Goal: Task Accomplishment & Management: Complete application form

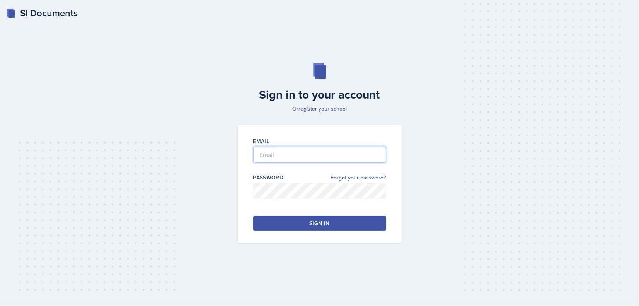
type input "[EMAIL_ADDRESS][DOMAIN_NAME]"
click at [289, 224] on button "Sign in" at bounding box center [319, 223] width 133 height 15
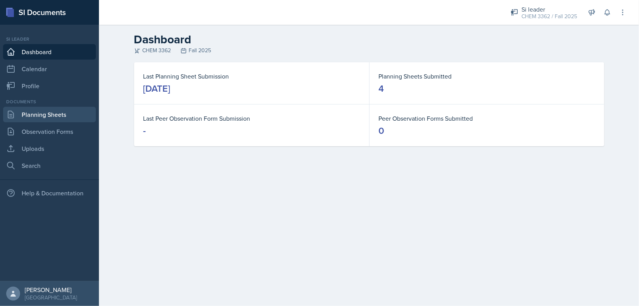
click at [41, 114] on link "Planning Sheets" at bounding box center [49, 114] width 93 height 15
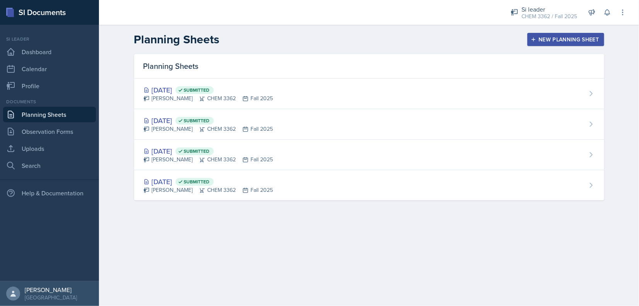
click at [561, 38] on div "New Planning Sheet" at bounding box center [566, 39] width 67 height 6
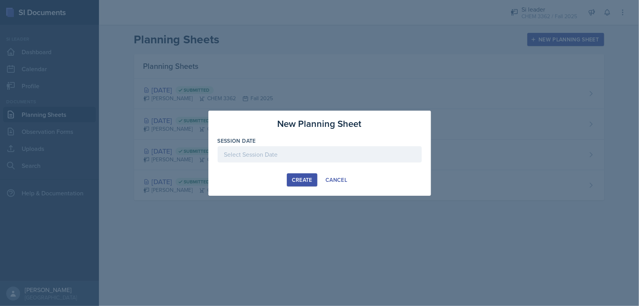
click at [329, 150] on div at bounding box center [320, 154] width 204 height 16
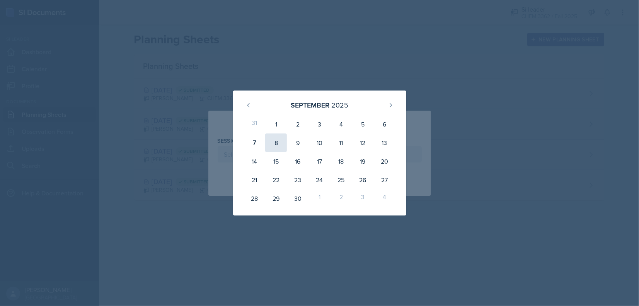
click at [280, 141] on div "8" at bounding box center [276, 142] width 22 height 19
type input "[DATE]"
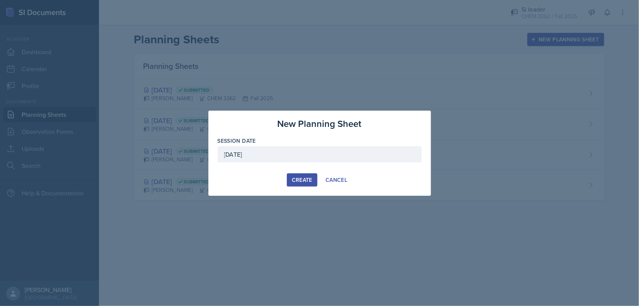
click at [303, 177] on div "Create" at bounding box center [302, 180] width 21 height 6
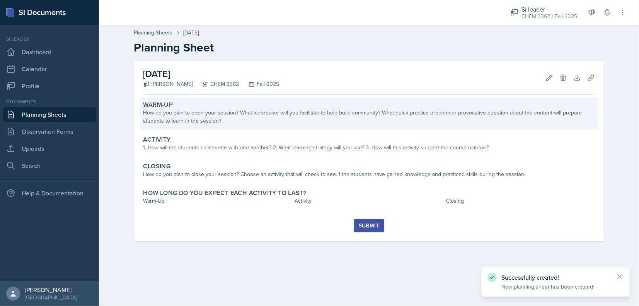
click at [264, 112] on div "How do you plan to open your session? What icebreaker will you facilitate to he…" at bounding box center [370, 117] width 452 height 16
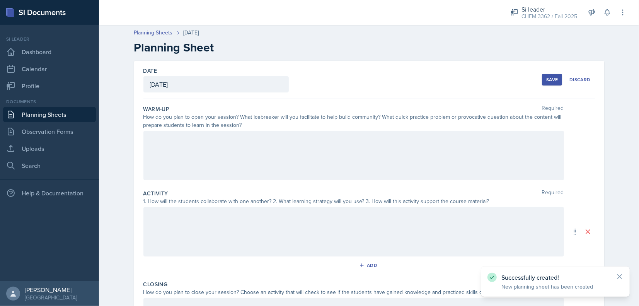
click at [215, 142] on div at bounding box center [354, 156] width 421 height 50
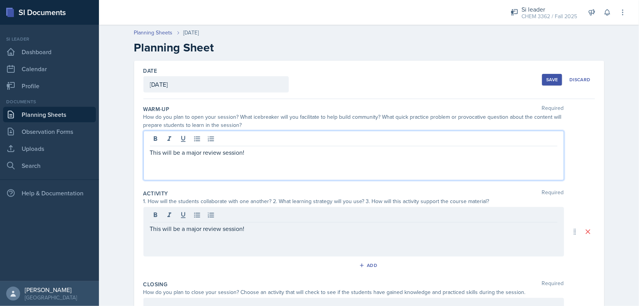
click at [229, 154] on p "This will be a major review session!" at bounding box center [354, 152] width 408 height 9
click at [211, 212] on div "This will be a major review session!" at bounding box center [354, 232] width 421 height 50
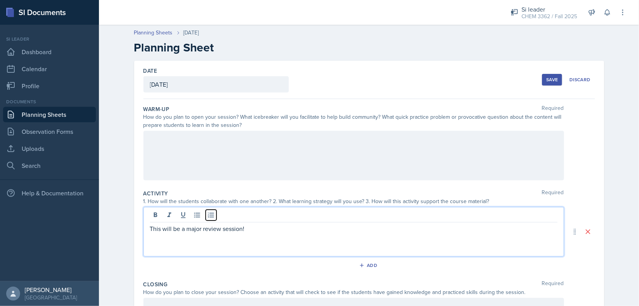
click at [211, 212] on icon at bounding box center [211, 215] width 8 height 8
click at [209, 217] on icon at bounding box center [211, 214] width 6 height 5
click at [177, 229] on p "This will be a major review session!" at bounding box center [354, 228] width 408 height 9
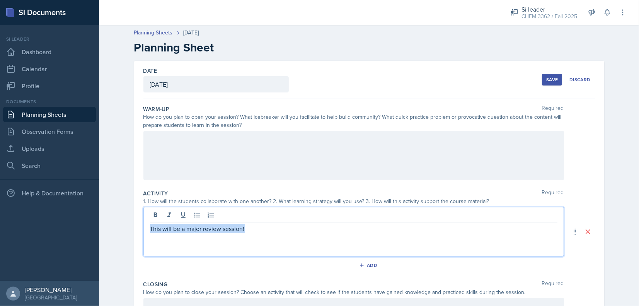
copy p "This will be a major review session!"
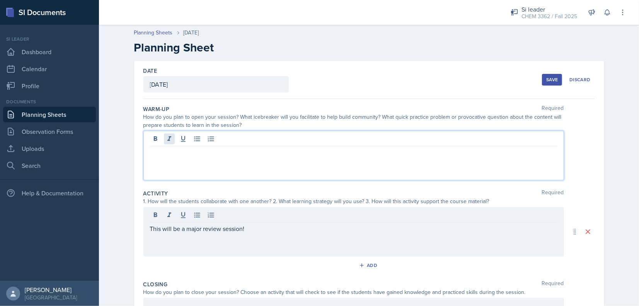
click at [167, 138] on div at bounding box center [354, 156] width 421 height 50
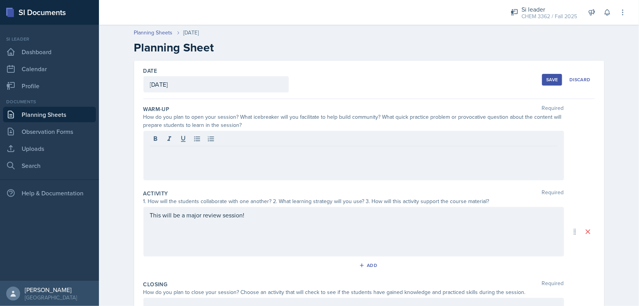
drag, startPoint x: 167, startPoint y: 138, endPoint x: 154, endPoint y: 154, distance: 19.8
click at [154, 154] on p at bounding box center [354, 152] width 408 height 9
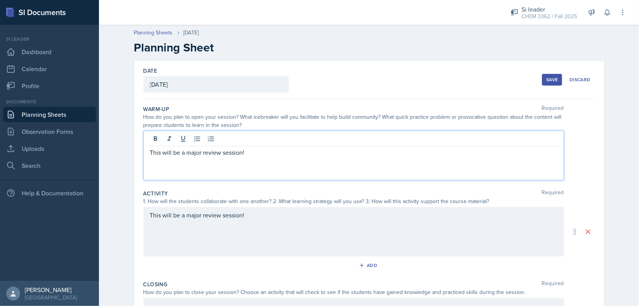
click at [173, 69] on div "Date" at bounding box center [216, 71] width 145 height 8
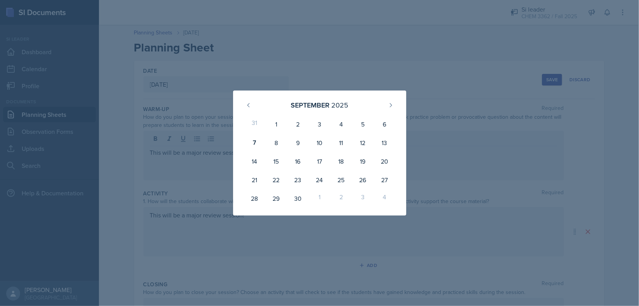
click at [193, 180] on div at bounding box center [319, 153] width 639 height 306
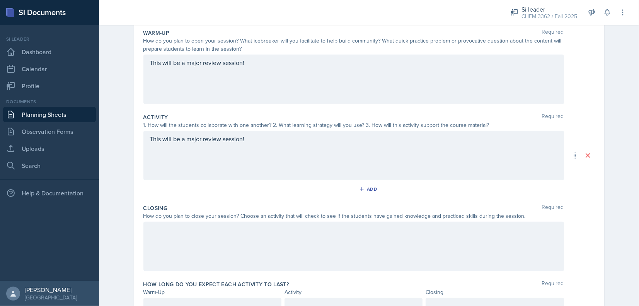
scroll to position [114, 0]
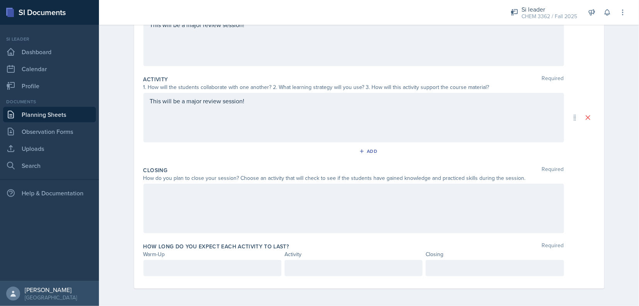
click at [201, 209] on div at bounding box center [354, 209] width 421 height 50
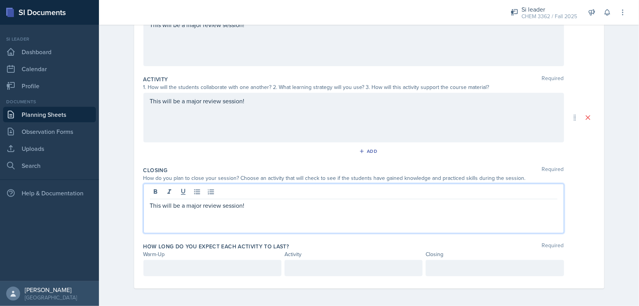
click at [181, 268] on p at bounding box center [212, 267] width 125 height 9
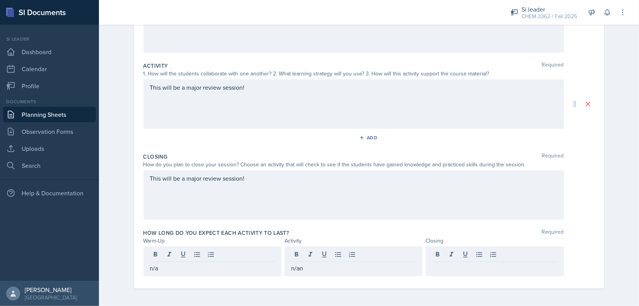
click at [314, 264] on p "n/an" at bounding box center [353, 267] width 125 height 9
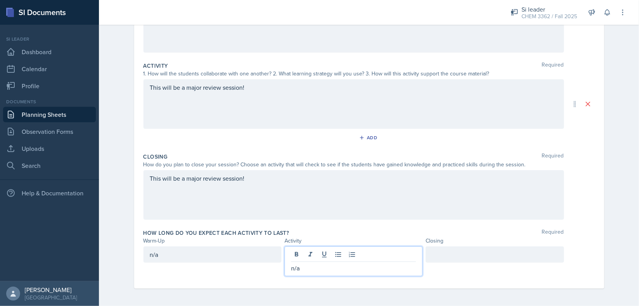
click at [457, 260] on div at bounding box center [495, 254] width 138 height 16
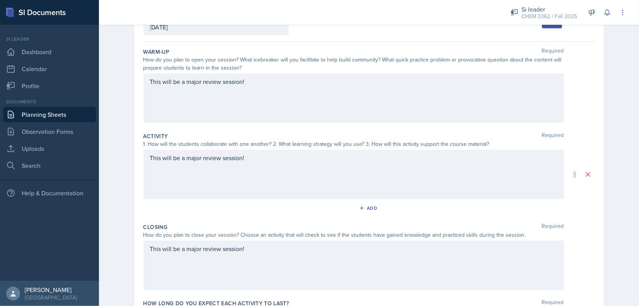
scroll to position [0, 0]
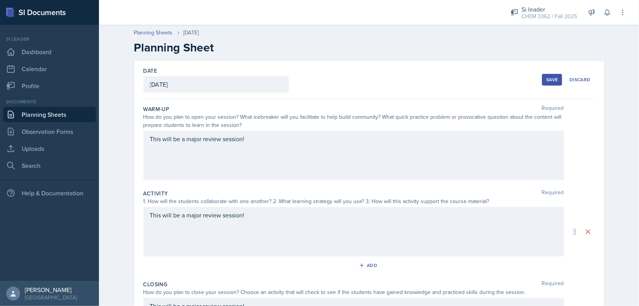
click at [555, 80] on div "Save" at bounding box center [553, 80] width 12 height 6
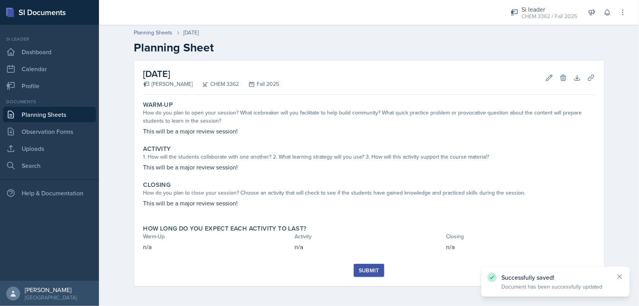
click at [369, 268] on div "Submit" at bounding box center [369, 270] width 21 height 6
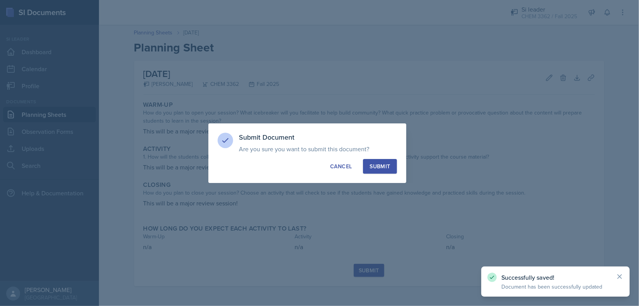
click at [384, 161] on button "Submit" at bounding box center [380, 166] width 34 height 15
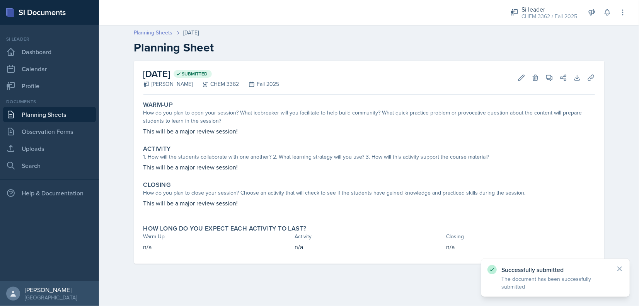
click at [159, 32] on link "Planning Sheets" at bounding box center [153, 33] width 39 height 8
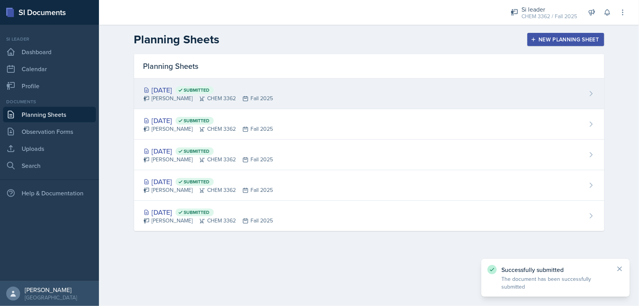
click at [247, 103] on div "[DATE] Submitted [PERSON_NAME] CHEM 3362 Fall 2025" at bounding box center [369, 94] width 470 height 31
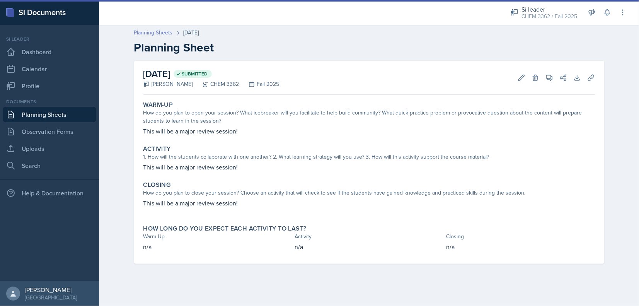
click at [157, 34] on link "Planning Sheets" at bounding box center [153, 33] width 39 height 8
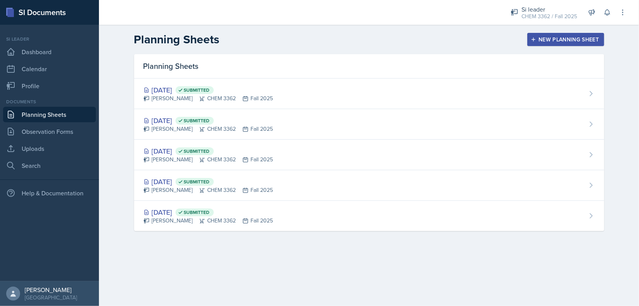
click at [569, 36] on div "New Planning Sheet" at bounding box center [566, 39] width 67 height 6
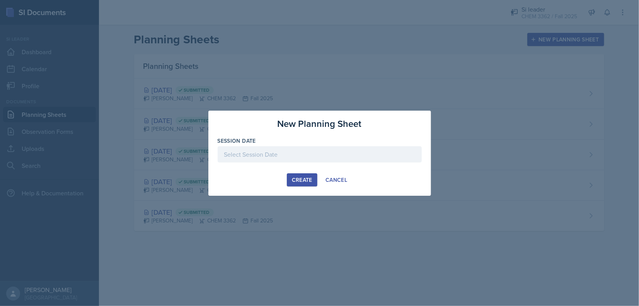
click at [263, 154] on div at bounding box center [320, 154] width 204 height 16
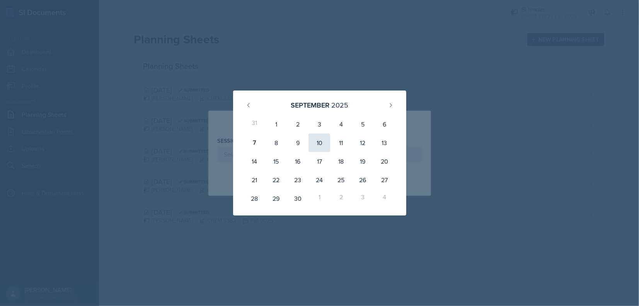
click at [318, 142] on div "10" at bounding box center [320, 142] width 22 height 19
type input "[DATE]"
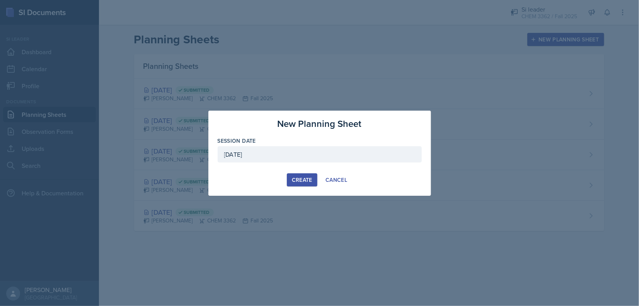
click at [304, 181] on div "Create" at bounding box center [302, 180] width 21 height 6
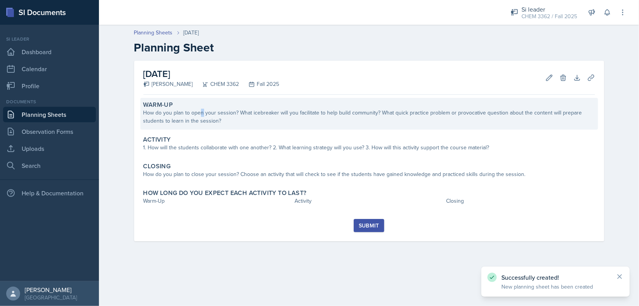
click at [202, 112] on div "How do you plan to open your session? What icebreaker will you facilitate to he…" at bounding box center [370, 117] width 452 height 16
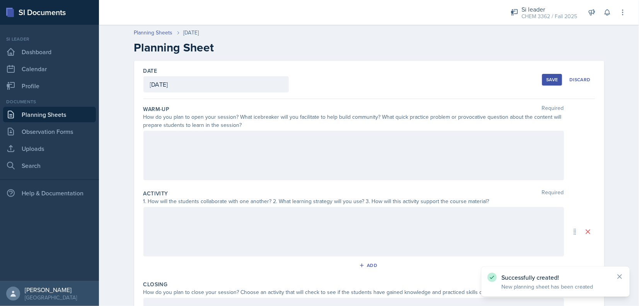
click at [200, 156] on div at bounding box center [354, 156] width 421 height 50
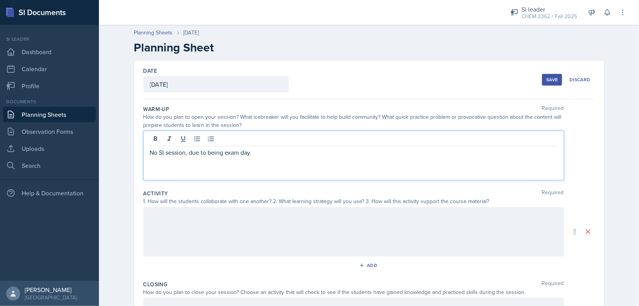
click at [180, 150] on p "No SI session, due to being exam day." at bounding box center [354, 152] width 408 height 9
copy p "No SI session, due to being exam day."
click at [168, 223] on div at bounding box center [354, 232] width 421 height 50
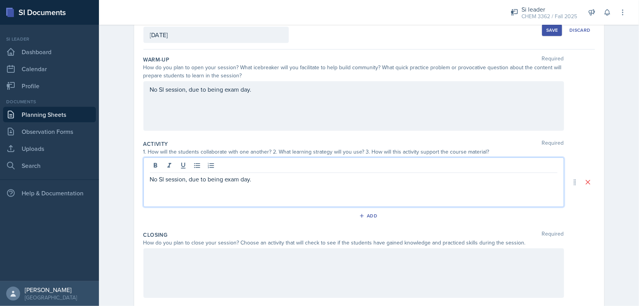
scroll to position [114, 0]
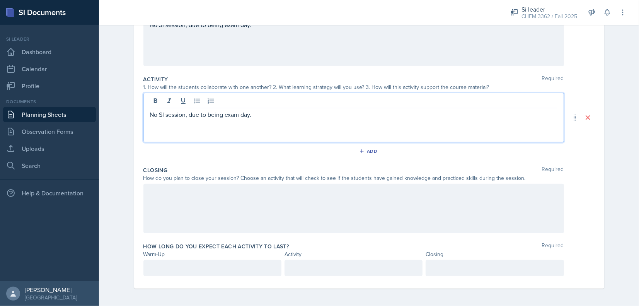
click at [184, 243] on label "How long do you expect each activity to last?" at bounding box center [217, 247] width 146 height 8
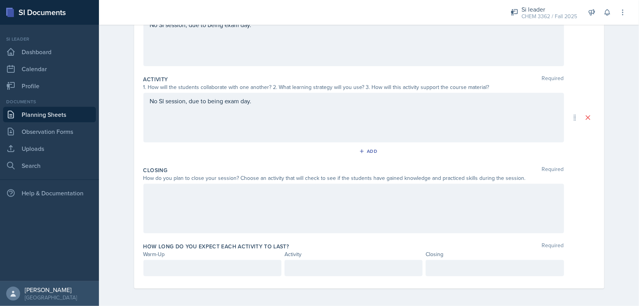
click at [178, 202] on div at bounding box center [354, 209] width 421 height 50
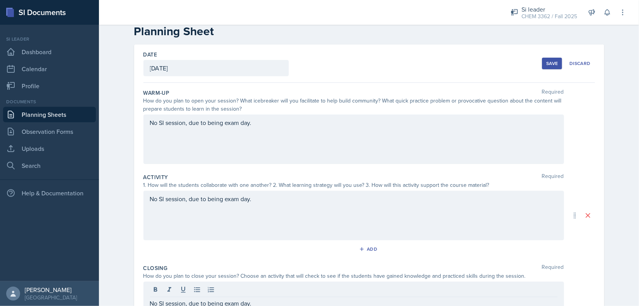
scroll to position [12, 0]
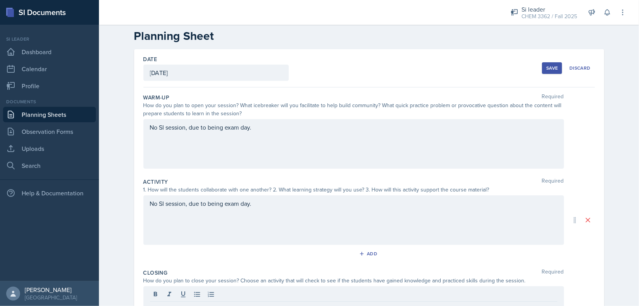
click at [543, 65] on button "Save" at bounding box center [552, 68] width 20 height 12
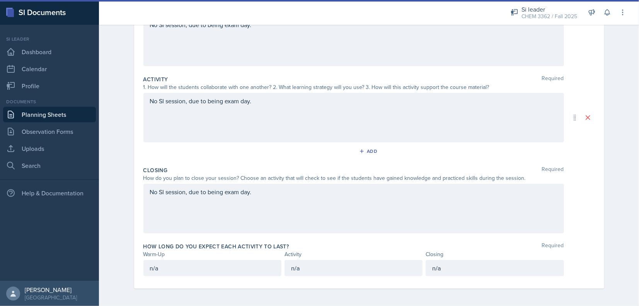
scroll to position [0, 0]
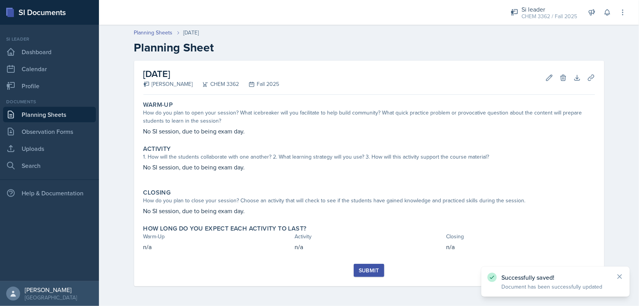
click at [377, 272] on div "Submit" at bounding box center [369, 270] width 21 height 6
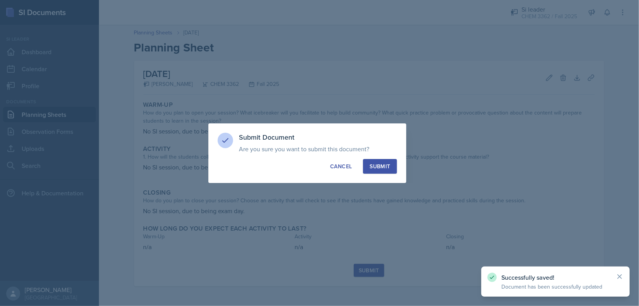
click at [380, 164] on div "Submit" at bounding box center [380, 166] width 21 height 8
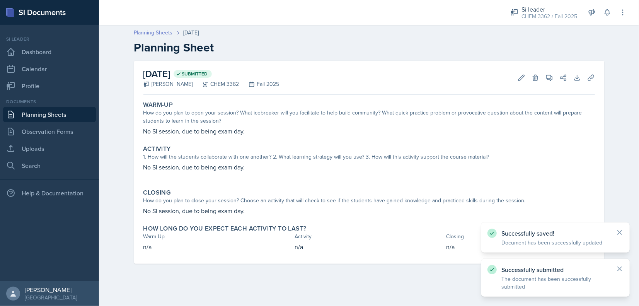
click at [152, 31] on link "Planning Sheets" at bounding box center [153, 33] width 39 height 8
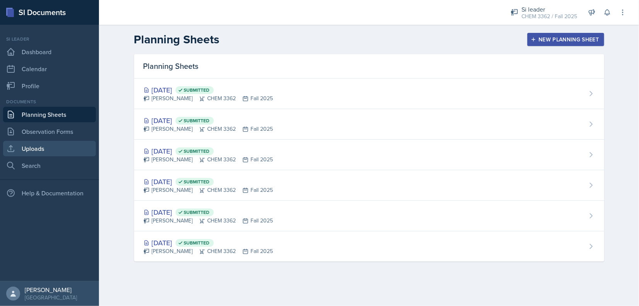
click at [39, 150] on link "Uploads" at bounding box center [49, 148] width 93 height 15
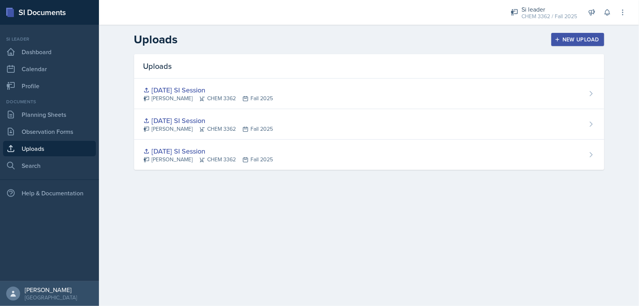
click at [585, 39] on div "New Upload" at bounding box center [578, 39] width 43 height 6
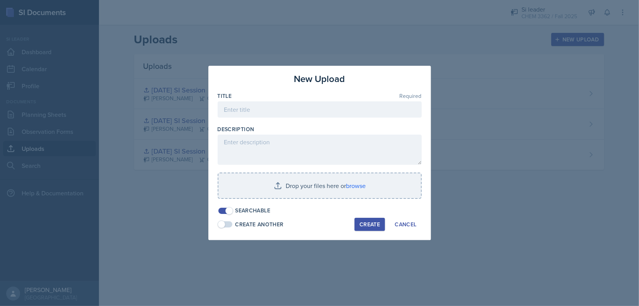
click at [312, 118] on div at bounding box center [320, 122] width 204 height 8
click at [296, 109] on input at bounding box center [320, 109] width 204 height 16
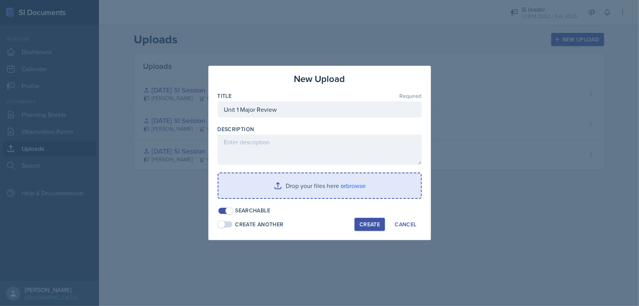
click at [340, 190] on input "file" at bounding box center [320, 185] width 203 height 25
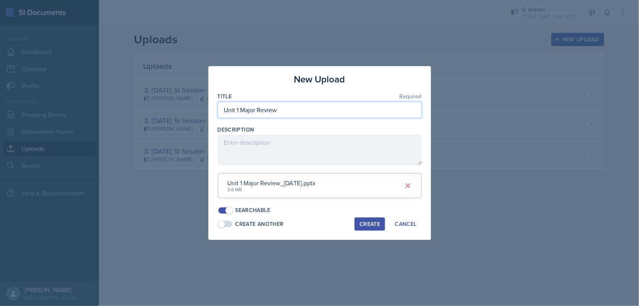
click at [313, 107] on input "Unit 1 Major Review" at bounding box center [320, 110] width 204 height 16
type input "Unit 1 Major Review [DATE]"
click at [361, 232] on div "New Upload Title Required Unit 1 Major Review [DATE] Description Unit 1 Major R…" at bounding box center [320, 153] width 223 height 174
drag, startPoint x: 362, startPoint y: 230, endPoint x: 367, endPoint y: 228, distance: 5.4
click at [363, 230] on div "New Upload Title Required Unit 1 Major Review [DATE] Description Unit 1 Major R…" at bounding box center [320, 153] width 223 height 174
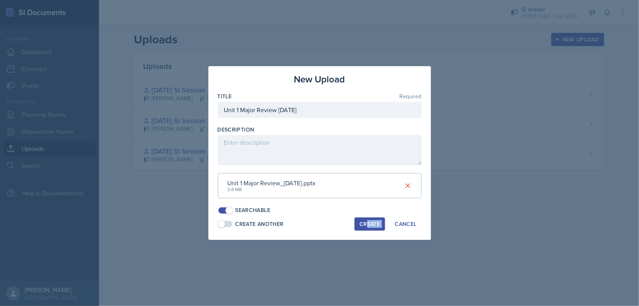
click at [367, 228] on button "Create" at bounding box center [370, 223] width 31 height 13
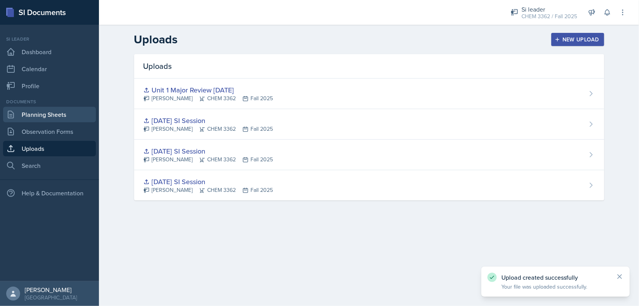
click at [46, 117] on link "Planning Sheets" at bounding box center [49, 114] width 93 height 15
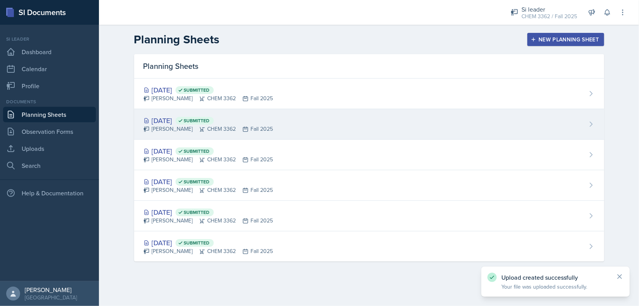
click at [326, 127] on div "[DATE] Submitted [PERSON_NAME] CHEM 3362 Fall 2025" at bounding box center [369, 124] width 470 height 31
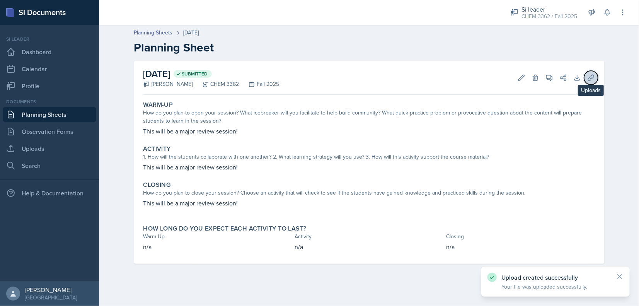
click at [590, 81] on icon at bounding box center [592, 78] width 8 height 8
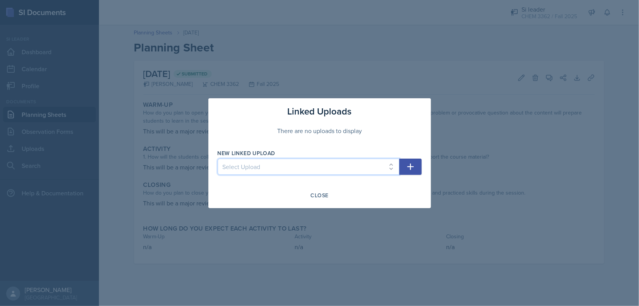
drag, startPoint x: 316, startPoint y: 171, endPoint x: 309, endPoint y: 167, distance: 8.8
click at [316, 171] on select "Select Upload [DATE] SI Session [DATE] SI Session [DATE] SI Session Unit 1 Majo…" at bounding box center [309, 167] width 182 height 16
select select "1812fc2c-acb2-46b7-ad55-c7dfe15b88fe"
click at [218, 159] on select "Select Upload [DATE] SI Session [DATE] SI Session [DATE] SI Session Unit 1 Majo…" at bounding box center [309, 167] width 182 height 16
click at [419, 162] on button "button" at bounding box center [411, 167] width 22 height 16
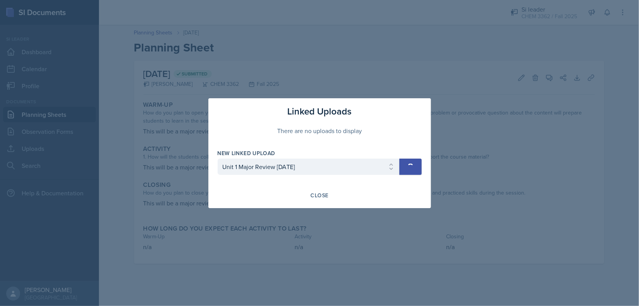
select select
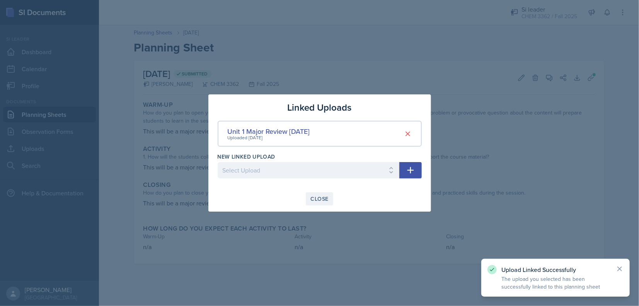
click at [325, 198] on div "Close" at bounding box center [320, 199] width 18 height 6
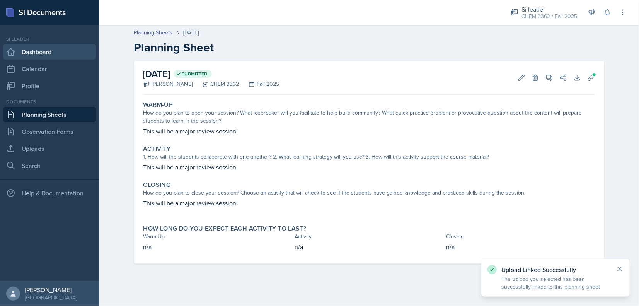
click at [33, 56] on link "Dashboard" at bounding box center [49, 51] width 93 height 15
